Goal: Information Seeking & Learning: Learn about a topic

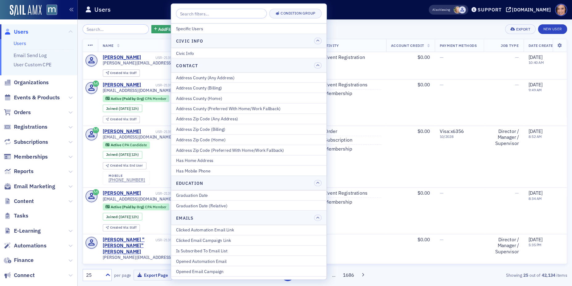
scroll to position [572, 0]
click at [33, 164] on span "Email Marketing" at bounding box center [30, 165] width 37 height 7
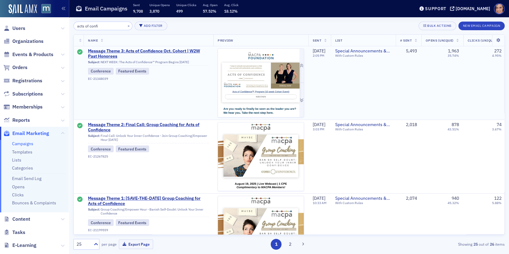
click at [250, 98] on img at bounding box center [261, 179] width 86 height 260
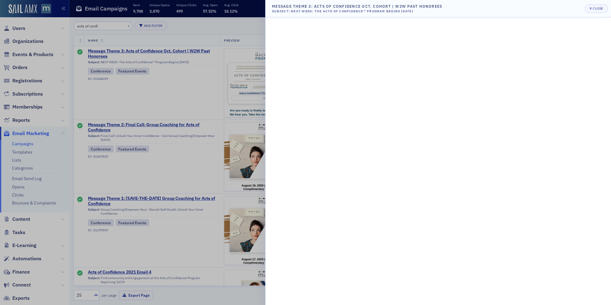
scroll to position [572, 0]
click at [174, 171] on div at bounding box center [305, 152] width 611 height 305
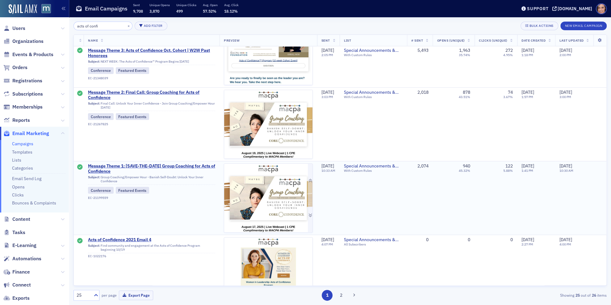
scroll to position [46, 0]
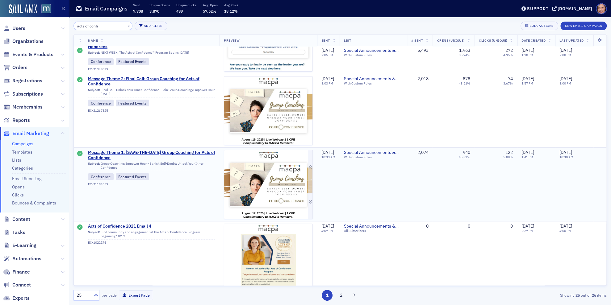
click at [276, 167] on img at bounding box center [268, 269] width 88 height 239
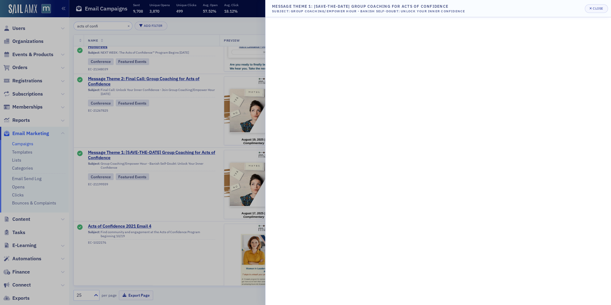
click at [219, 113] on div at bounding box center [305, 152] width 611 height 305
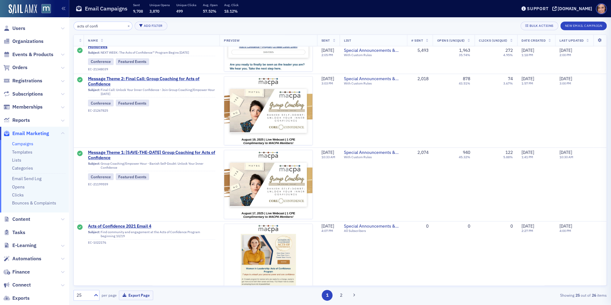
click at [250, 113] on div at bounding box center [305, 152] width 611 height 305
click at [248, 111] on img at bounding box center [268, 198] width 88 height 242
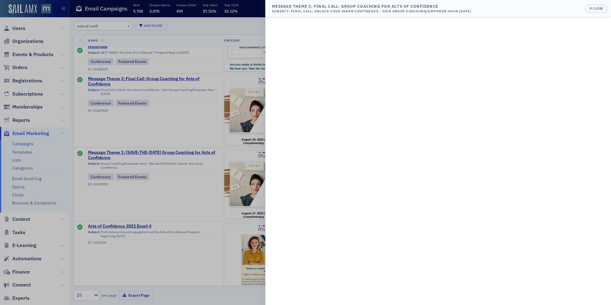
click at [204, 131] on div at bounding box center [305, 152] width 611 height 305
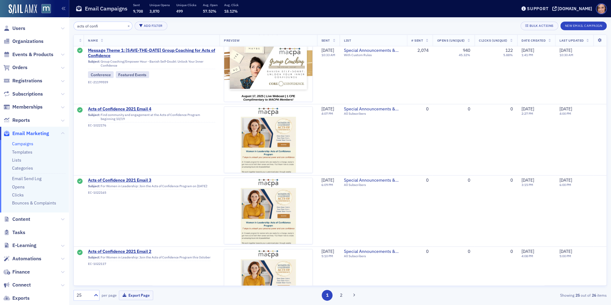
scroll to position [30, 0]
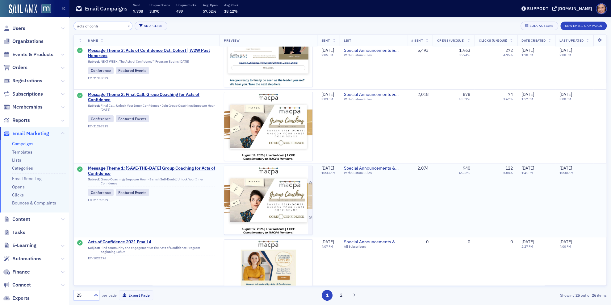
click at [260, 187] on img at bounding box center [268, 285] width 88 height 239
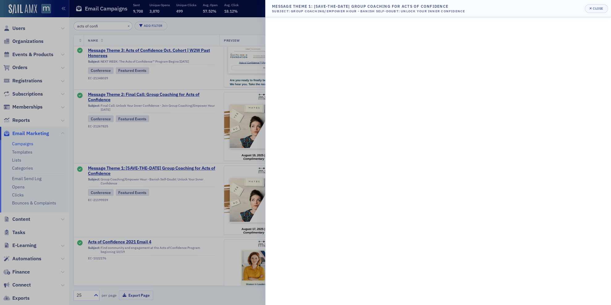
click at [233, 103] on div at bounding box center [305, 152] width 611 height 305
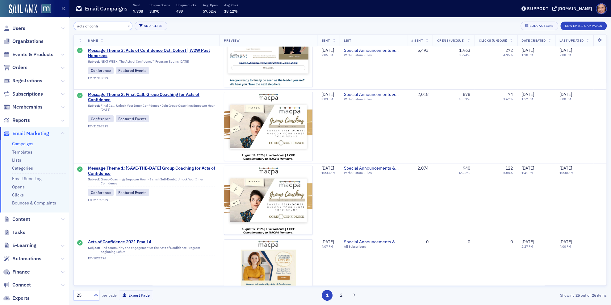
scroll to position [0, 0]
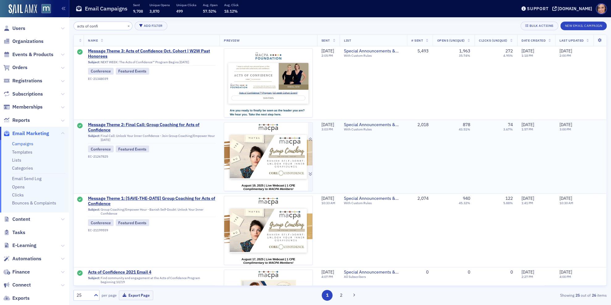
click at [251, 146] on img at bounding box center [268, 243] width 88 height 242
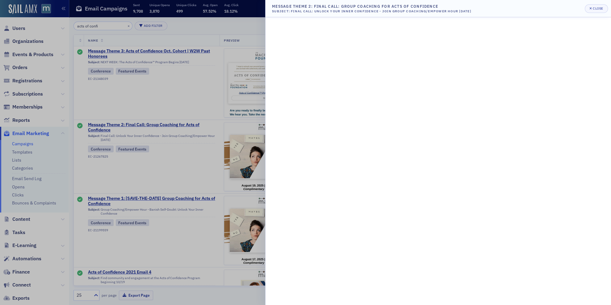
click at [197, 160] on div at bounding box center [305, 152] width 611 height 305
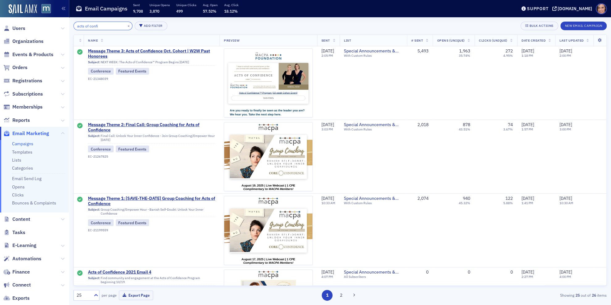
click at [108, 26] on input "acts of confi" at bounding box center [102, 26] width 59 height 9
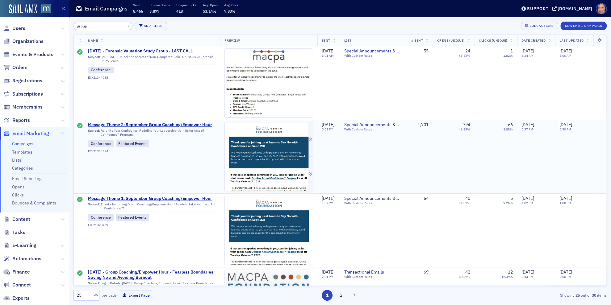
click at [262, 158] on img at bounding box center [269, 228] width 88 height 212
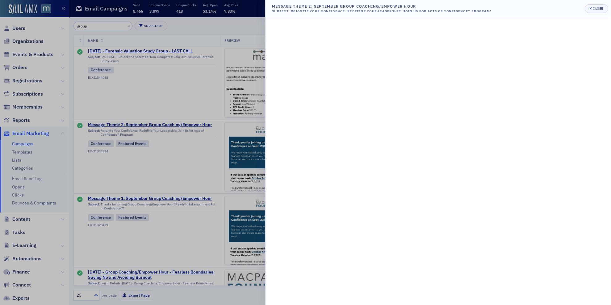
click at [233, 138] on div at bounding box center [305, 152] width 611 height 305
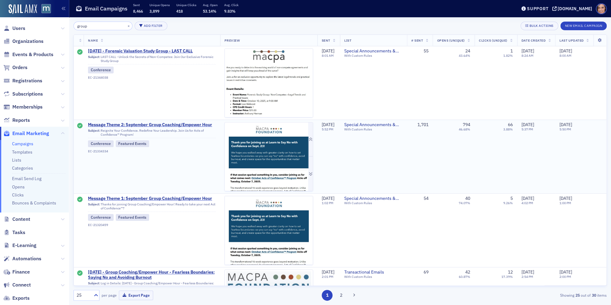
click at [243, 154] on img at bounding box center [269, 228] width 88 height 212
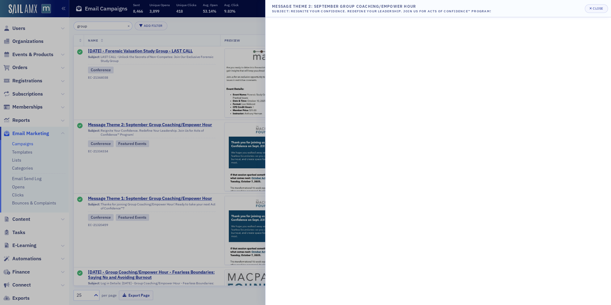
click at [239, 222] on div at bounding box center [305, 152] width 611 height 305
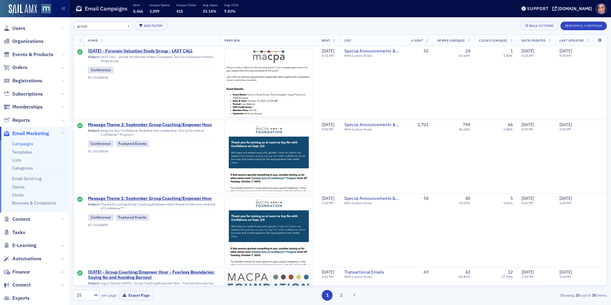
click at [241, 222] on img at bounding box center [269, 302] width 88 height 212
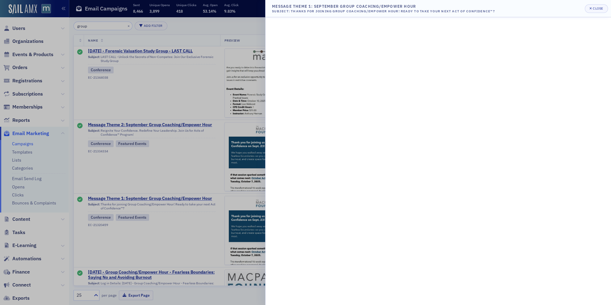
click at [241, 221] on div at bounding box center [305, 152] width 611 height 305
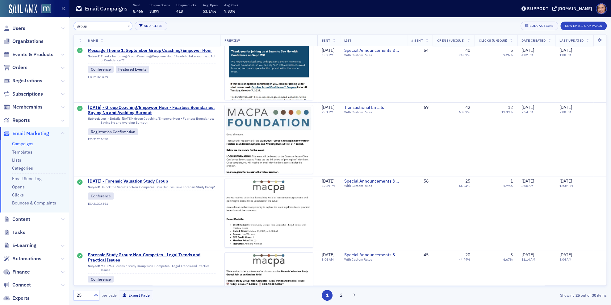
scroll to position [281, 0]
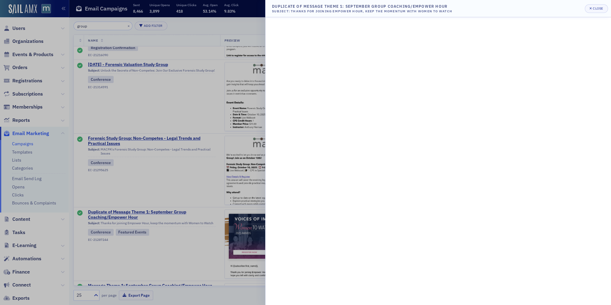
click at [164, 201] on div at bounding box center [305, 152] width 611 height 305
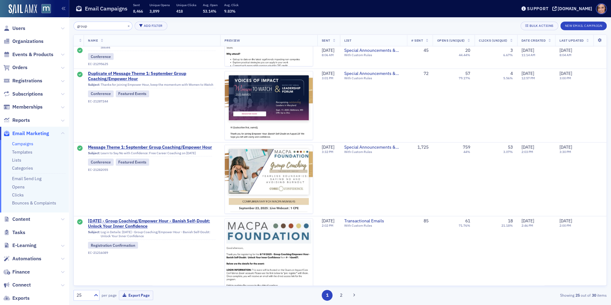
scroll to position [427, 0]
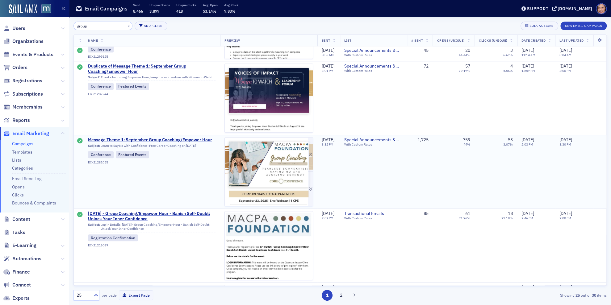
click at [244, 174] on img at bounding box center [269, 282] width 88 height 289
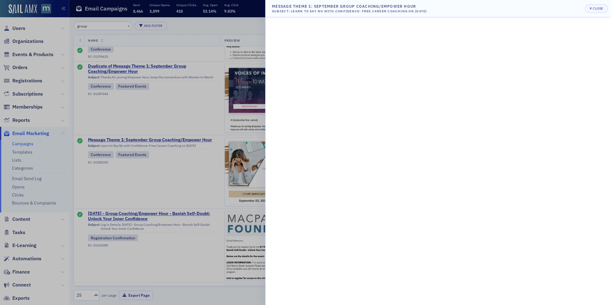
click at [234, 93] on div at bounding box center [305, 152] width 611 height 305
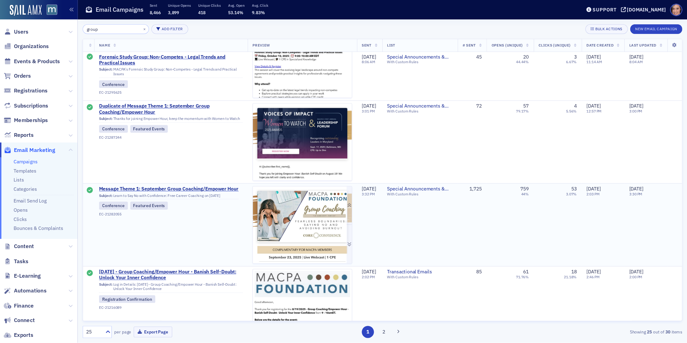
scroll to position [0, 0]
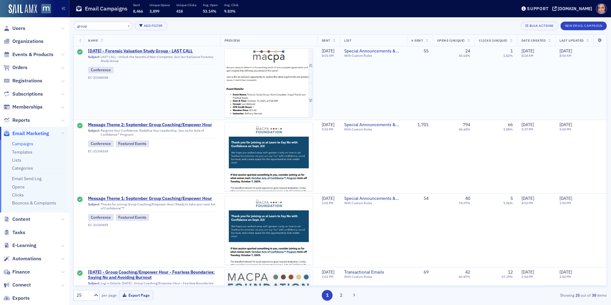
click at [254, 74] on img at bounding box center [269, 149] width 88 height 201
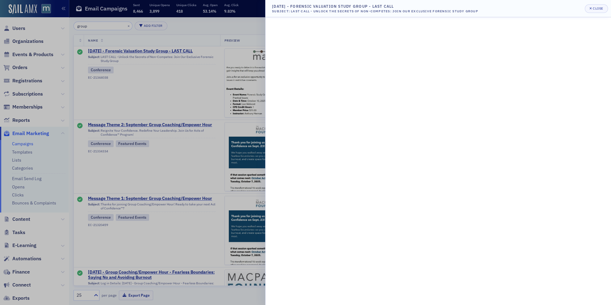
click at [230, 123] on div at bounding box center [305, 152] width 611 height 305
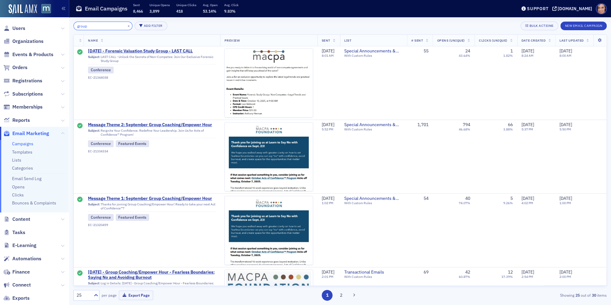
click at [100, 26] on input "group" at bounding box center [102, 26] width 59 height 9
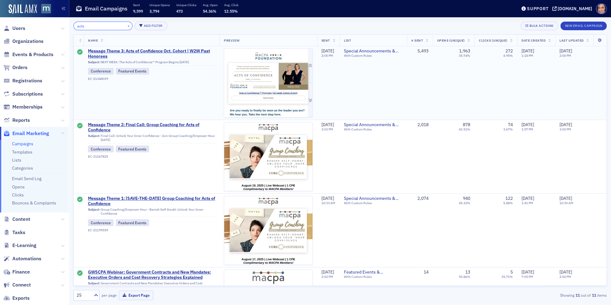
type input "acts"
click at [247, 82] on img at bounding box center [268, 183] width 88 height 268
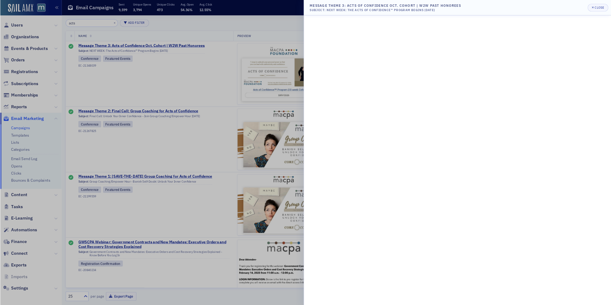
scroll to position [572, 0]
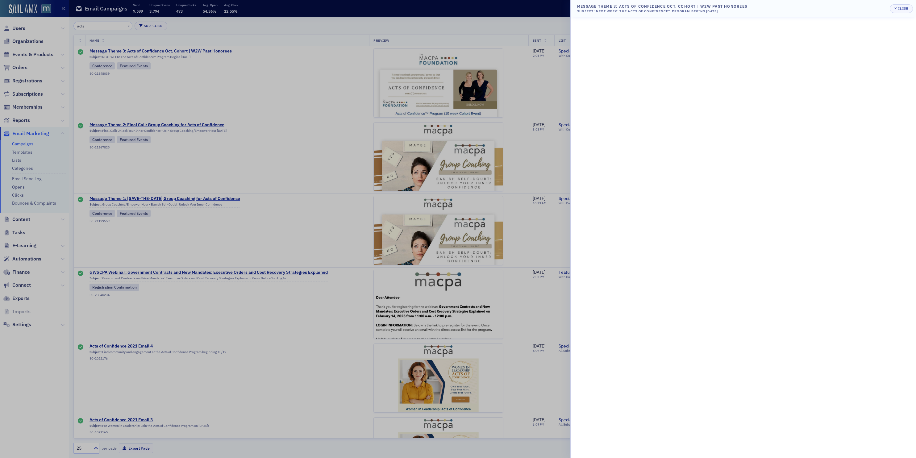
click at [118, 105] on div at bounding box center [458, 229] width 916 height 458
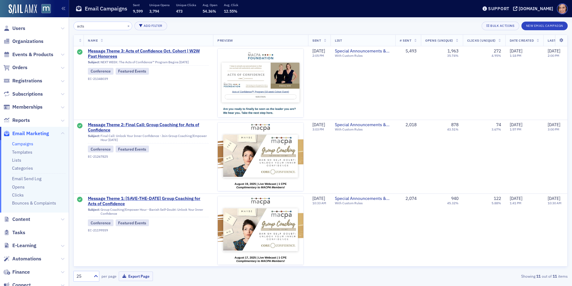
scroll to position [572, 0]
click at [27, 81] on span "Registrations" at bounding box center [27, 80] width 30 height 7
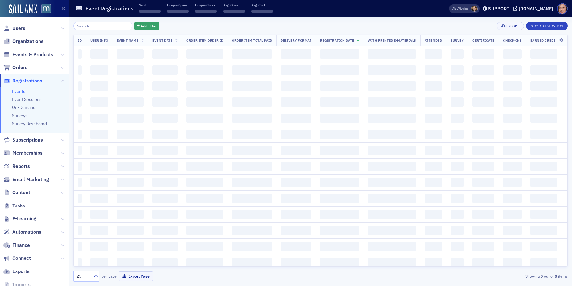
click at [141, 21] on div "Add Filter Export New Registration ID User Info Event Name Event Date Order Ite…" at bounding box center [320, 151] width 495 height 269
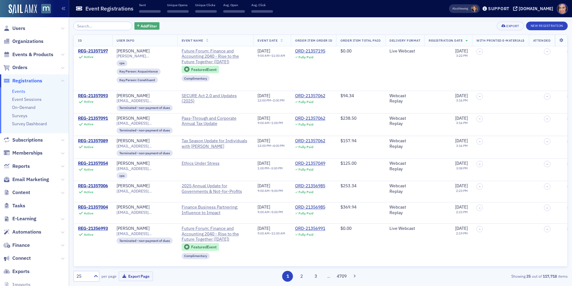
click at [143, 26] on span "Add Filter" at bounding box center [149, 26] width 16 height 6
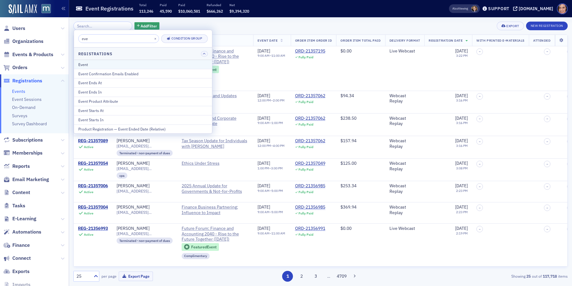
type input "eve"
click at [114, 65] on div "Event" at bounding box center [143, 65] width 130 height 6
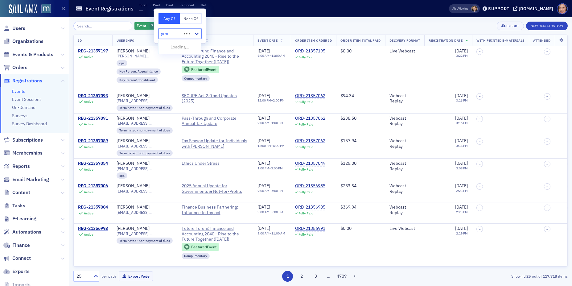
type input "group"
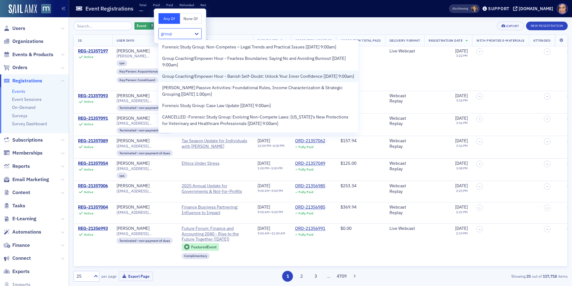
click at [190, 76] on span "Group Coaching/Empower Hour - Banish Self-Doubt: Unlock Your Inner Confidence […" at bounding box center [258, 76] width 192 height 6
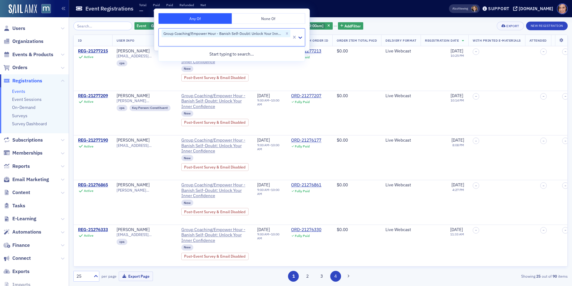
click at [337, 254] on button "4" at bounding box center [335, 276] width 11 height 11
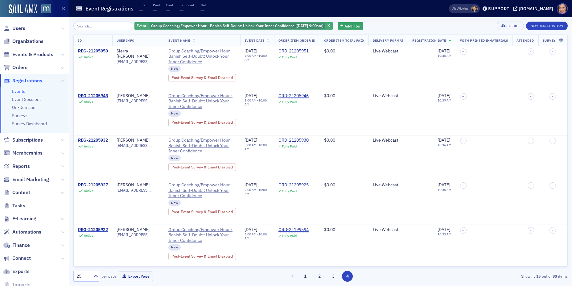
click at [242, 27] on span "Group Coaching/Empower Hour - Banish Self-Doubt: Unlock Your Inner Confidence […" at bounding box center [237, 25] width 172 height 5
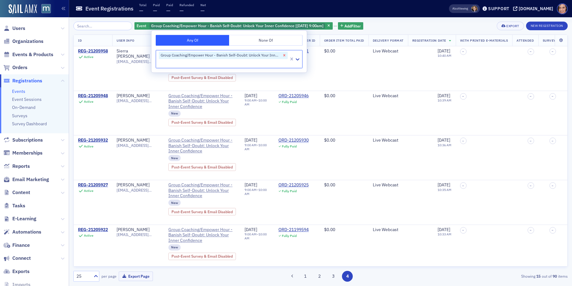
click at [286, 55] on icon "Remove Group Coaching/Empower Hour - Banish Self-Doubt: Unlock Your Inner Confi…" at bounding box center [284, 55] width 4 height 4
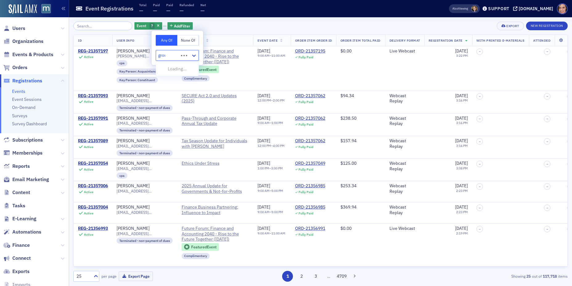
type input "group"
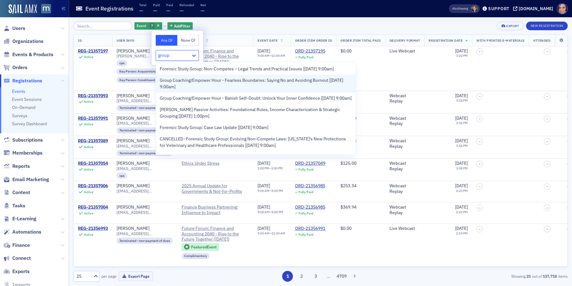
click at [259, 78] on span "Group Coaching/Empower Hour - Fearless Boundaries: Saying No and Avoiding Burno…" at bounding box center [256, 83] width 192 height 13
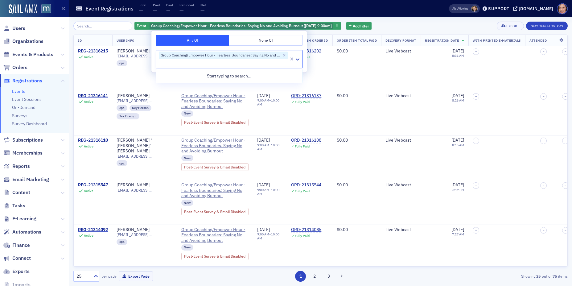
click at [413, 21] on div "Event Group Coaching/Empower Hour - Fearless Boundaries: Saying No and Avoiding…" at bounding box center [320, 151] width 495 height 269
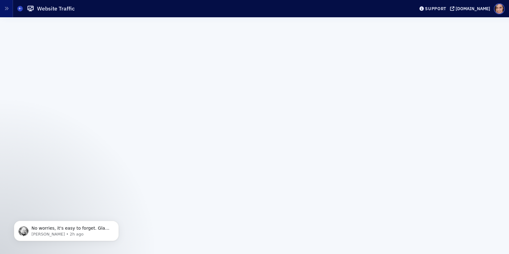
scroll to position [406, 0]
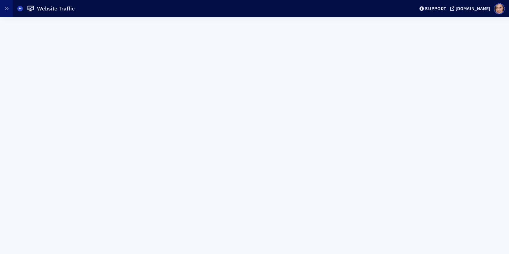
scroll to position [407, 0]
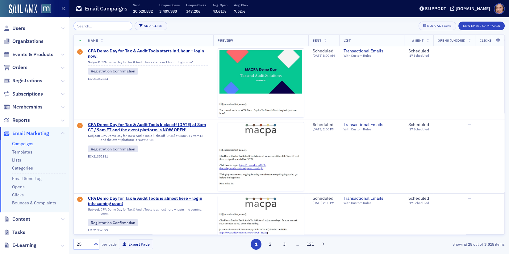
scroll to position [322, 0]
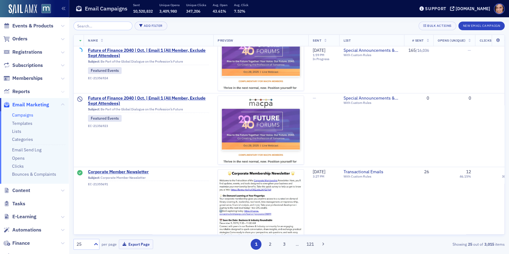
click at [64, 92] on icon at bounding box center [63, 92] width 4 height 4
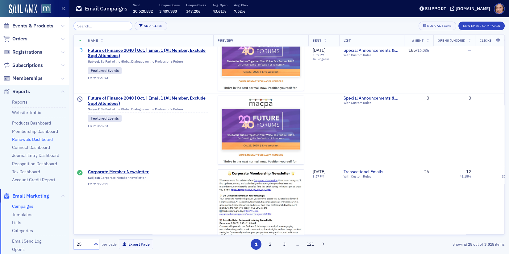
click at [34, 139] on link "Renewals Dashboard" at bounding box center [32, 140] width 41 height 6
